Goal: Navigation & Orientation: Find specific page/section

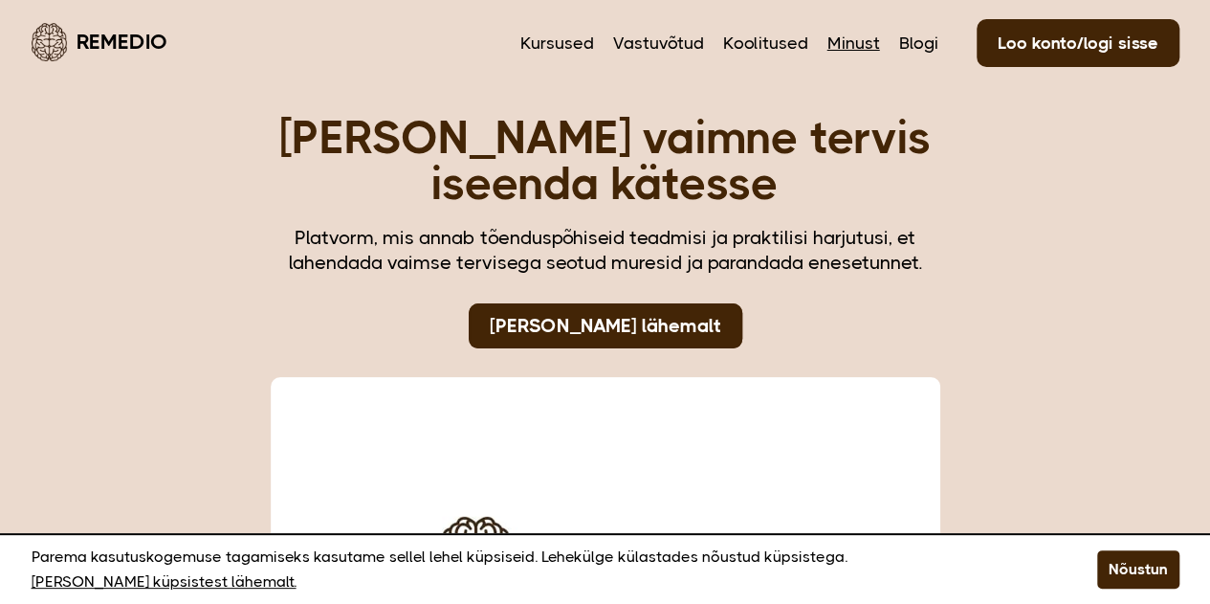
click at [853, 35] on link "Minust" at bounding box center [853, 43] width 53 height 25
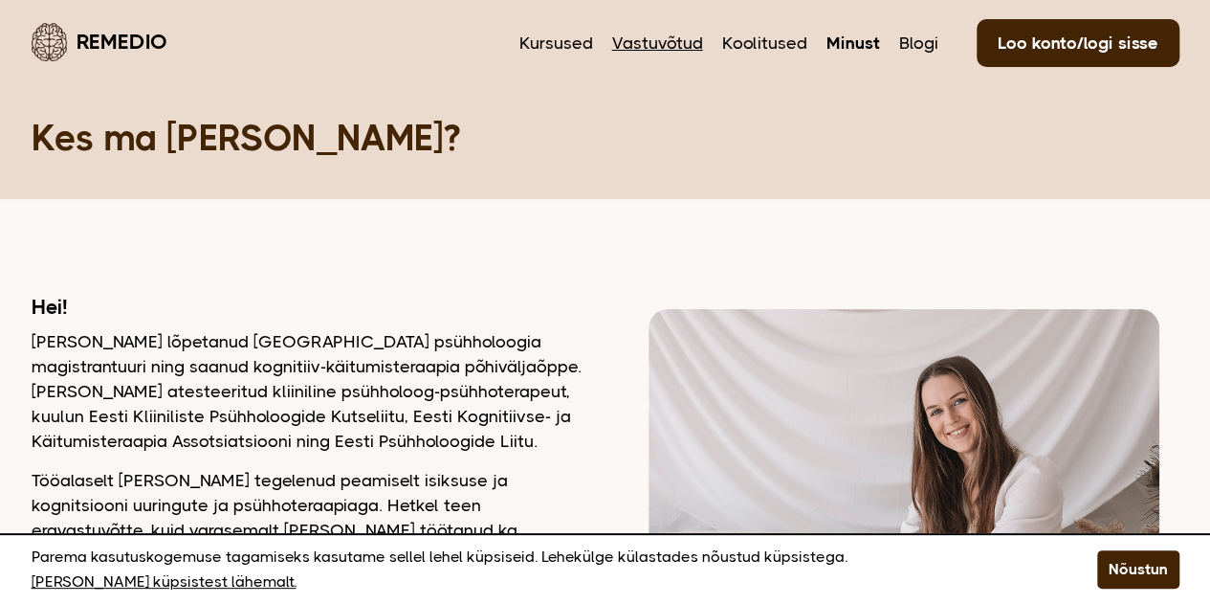
click at [664, 45] on link "Vastuvõtud" at bounding box center [657, 43] width 91 height 25
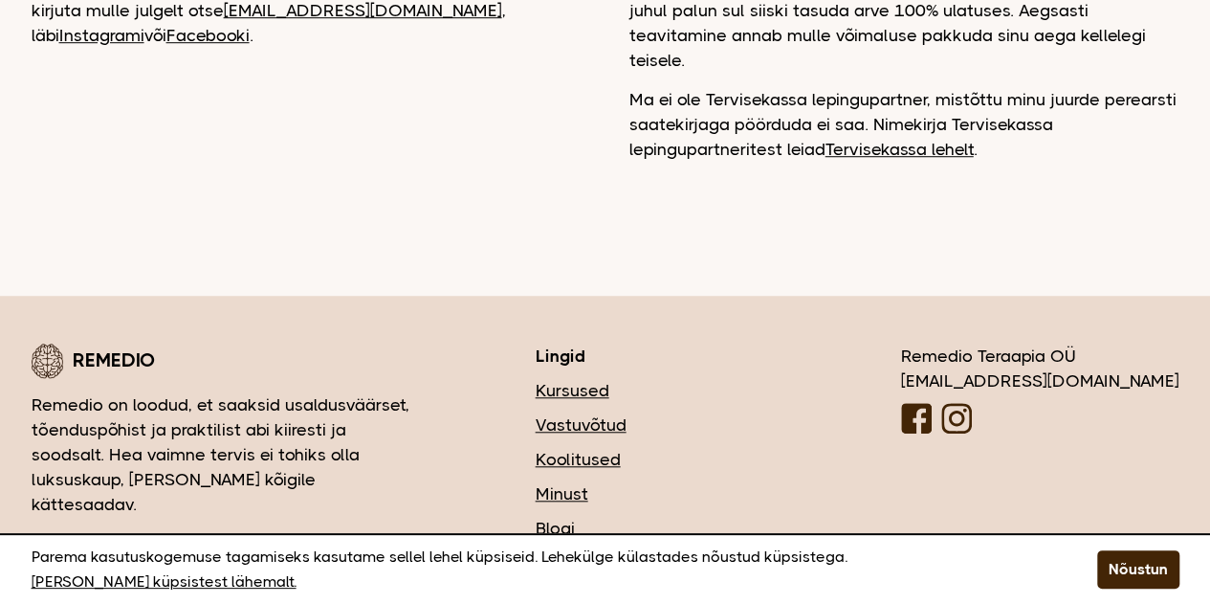
scroll to position [671, 0]
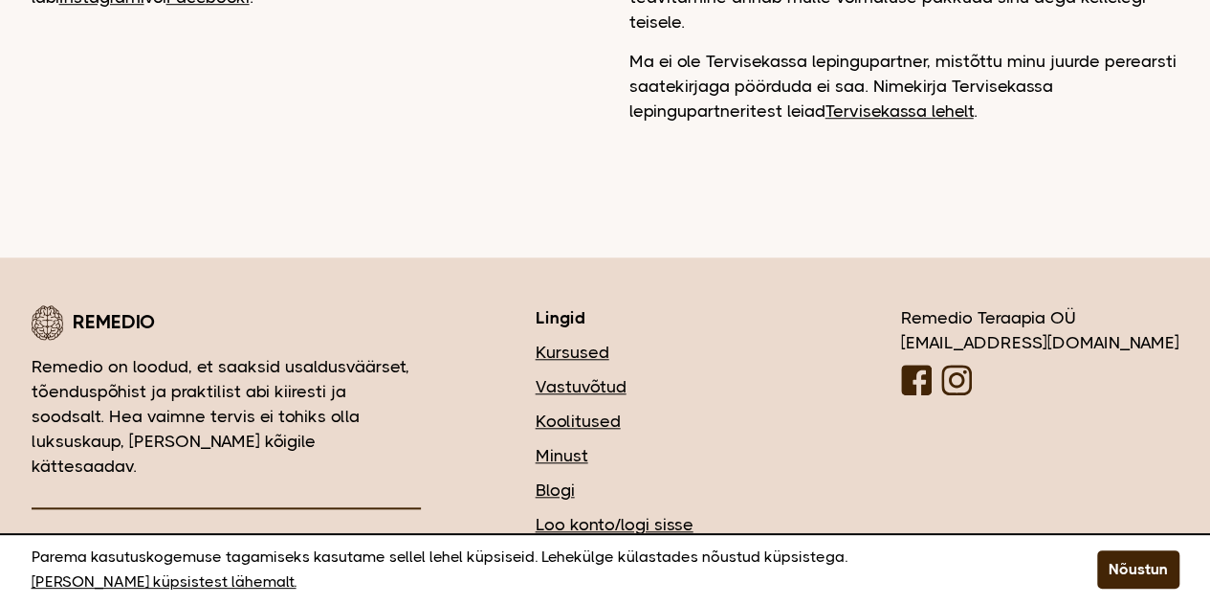
click at [675, 374] on link "Vastuvõtud" at bounding box center [661, 386] width 251 height 25
